Goal: Subscribe to service/newsletter

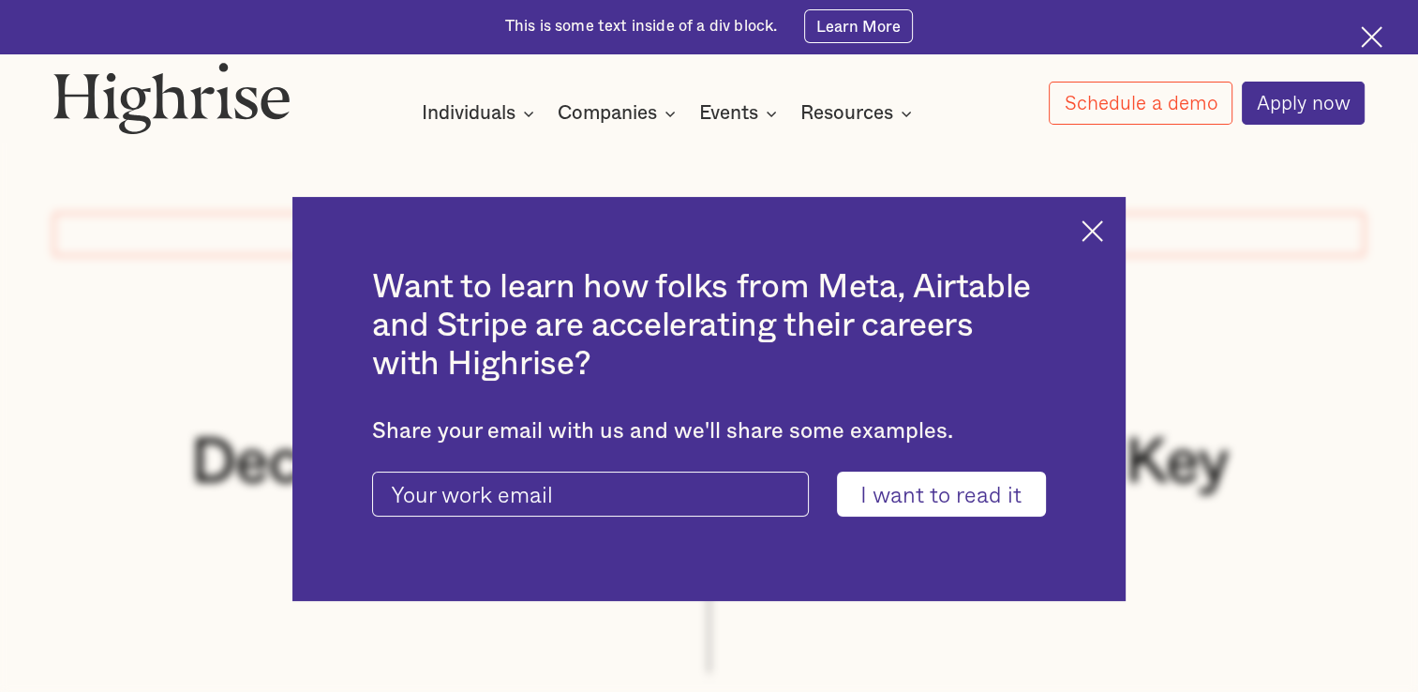
click at [1103, 231] on img at bounding box center [1093, 231] width 22 height 22
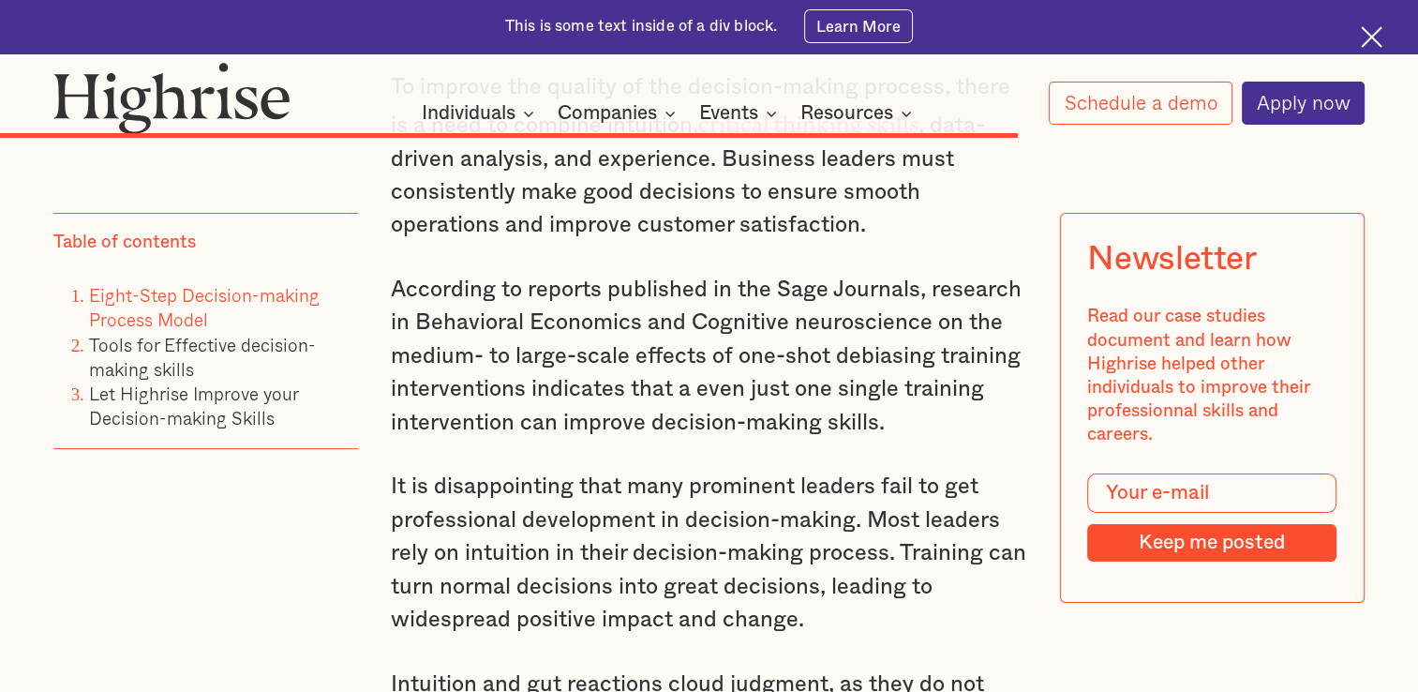
scroll to position [14342, 0]
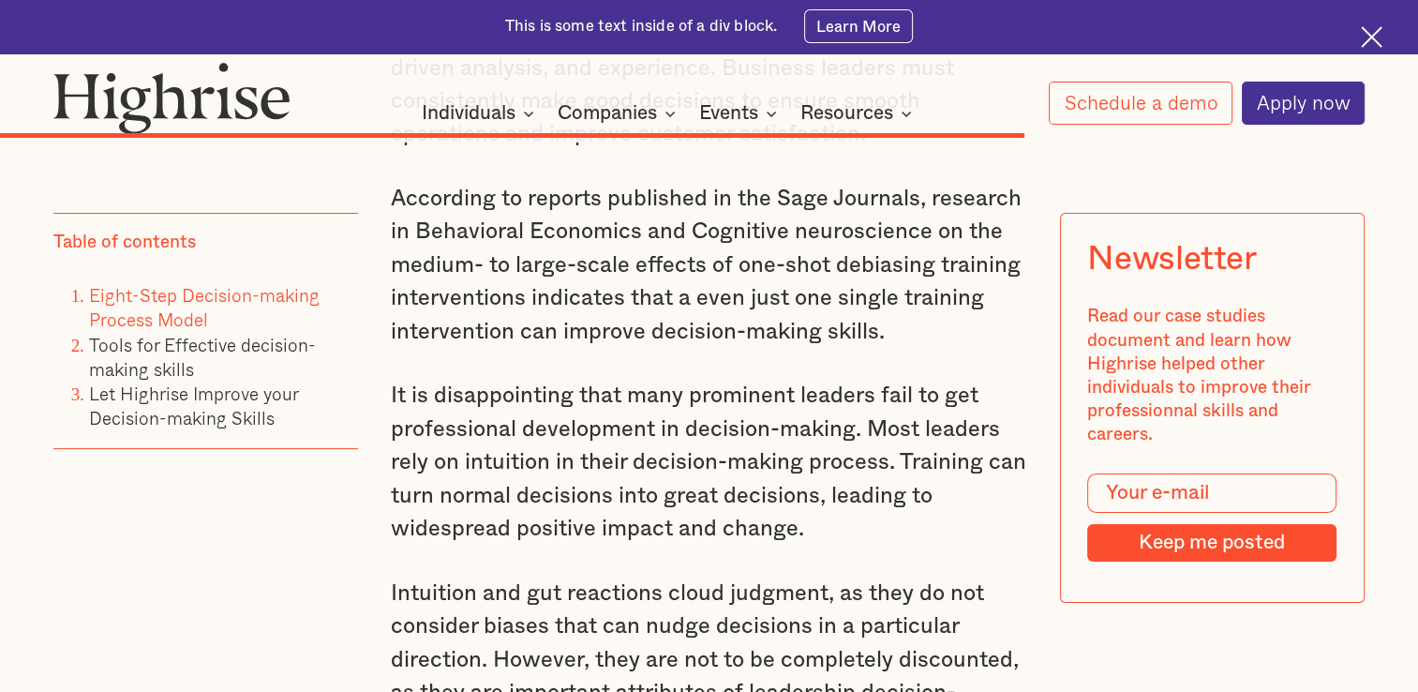
click at [1155, 504] on input "Modal Form" at bounding box center [1212, 493] width 249 height 40
type input "[PERSON_NAME][EMAIL_ADDRESS][DOMAIN_NAME]"
click at [1180, 543] on input "Keep me posted" at bounding box center [1212, 542] width 249 height 37
type input "Please wait..."
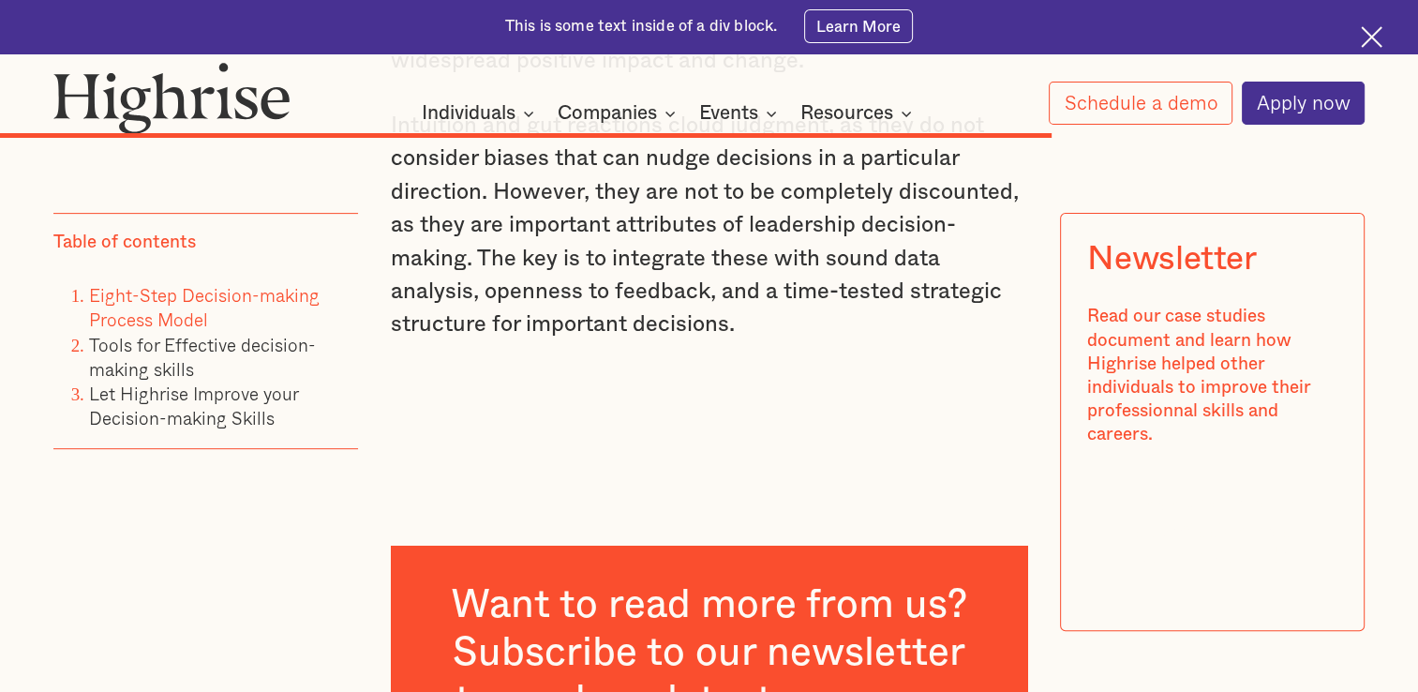
scroll to position [14811, 0]
type input "[PERSON_NAME][EMAIL_ADDRESS][DOMAIN_NAME]"
type input "Please wait..."
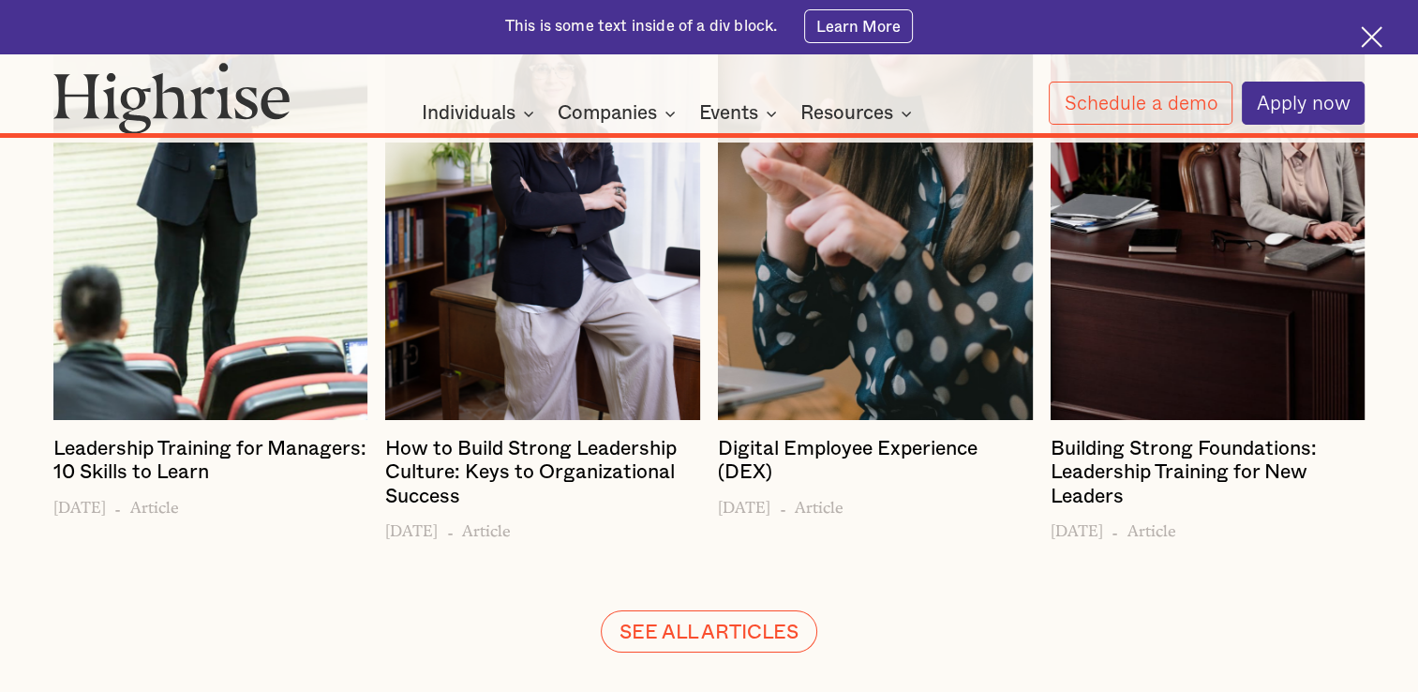
scroll to position [20861, 0]
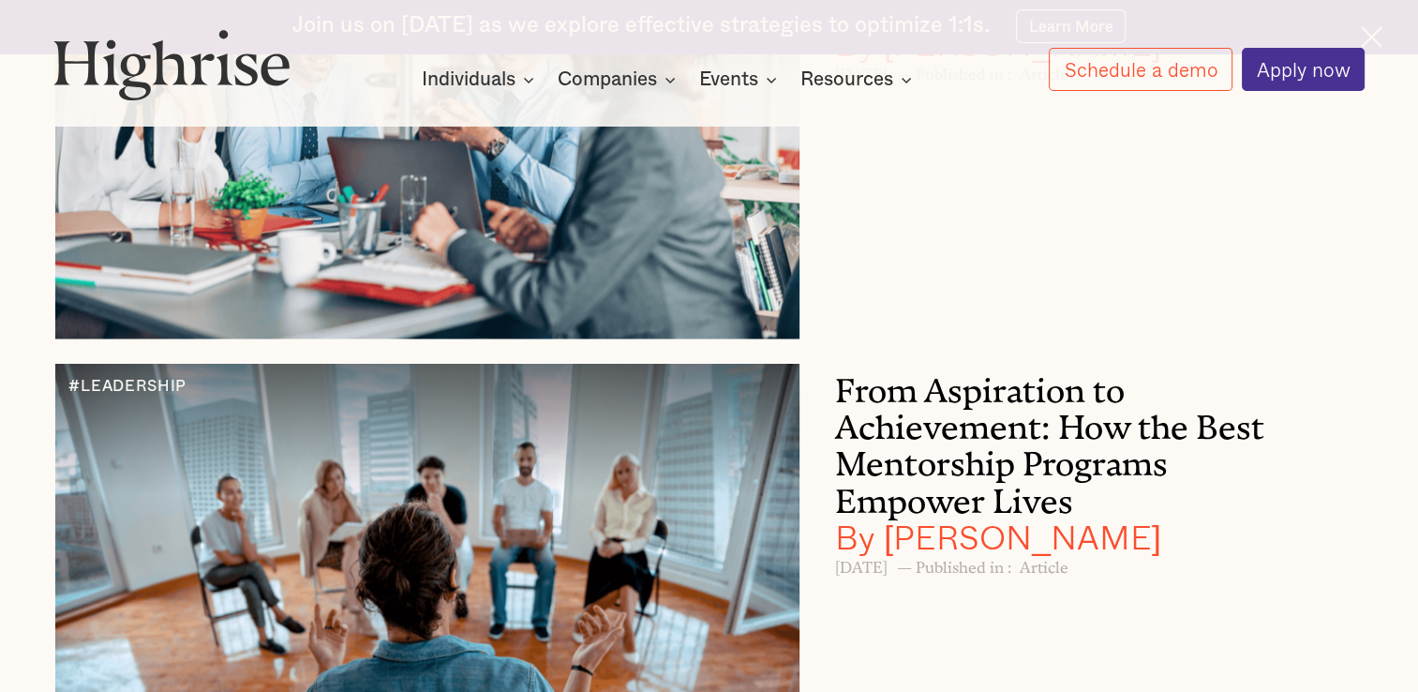
scroll to position [10499, 0]
